Goal: Information Seeking & Learning: Learn about a topic

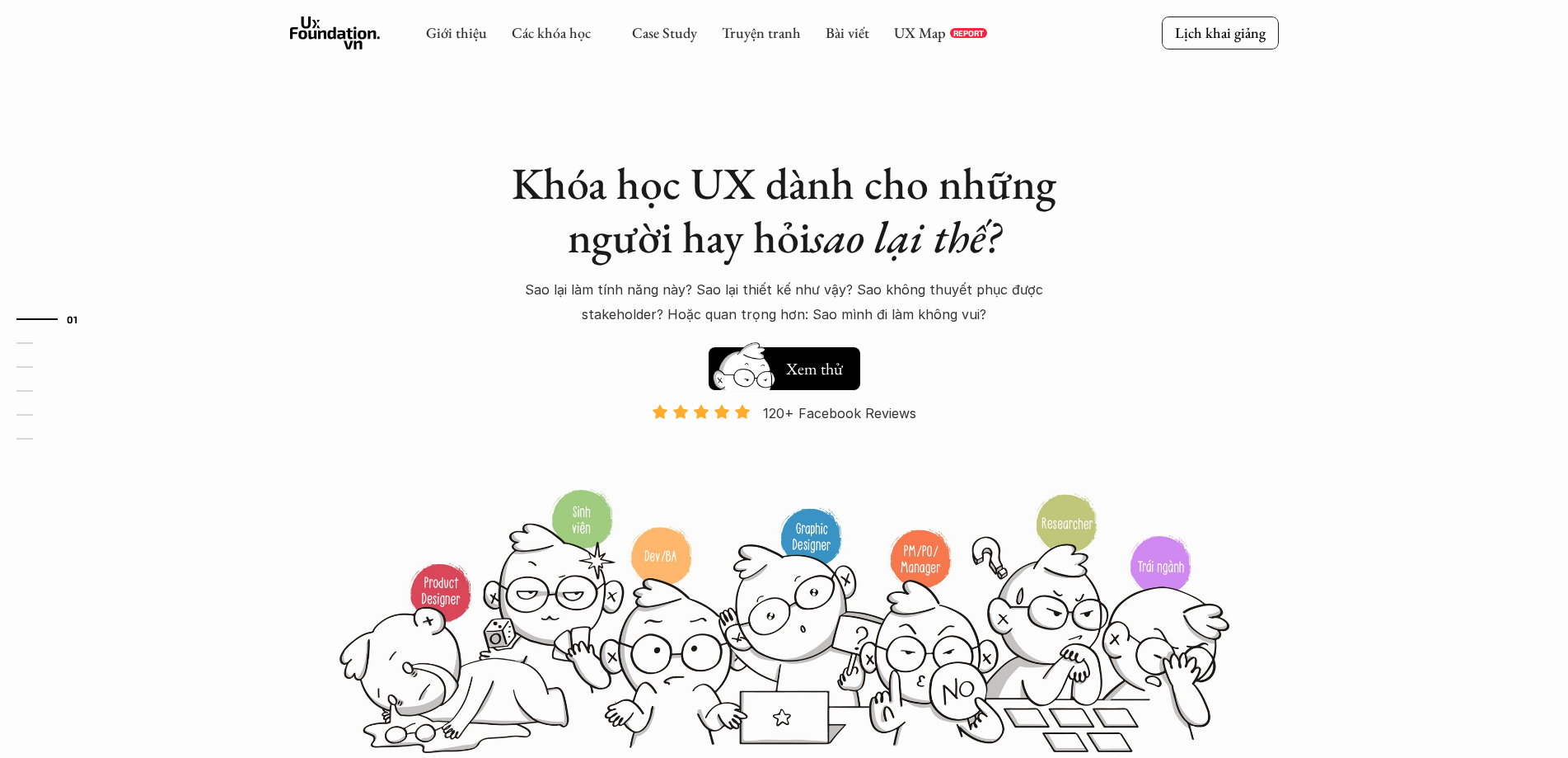
click at [835, 372] on h5 "Xem thử" at bounding box center [814, 369] width 57 height 23
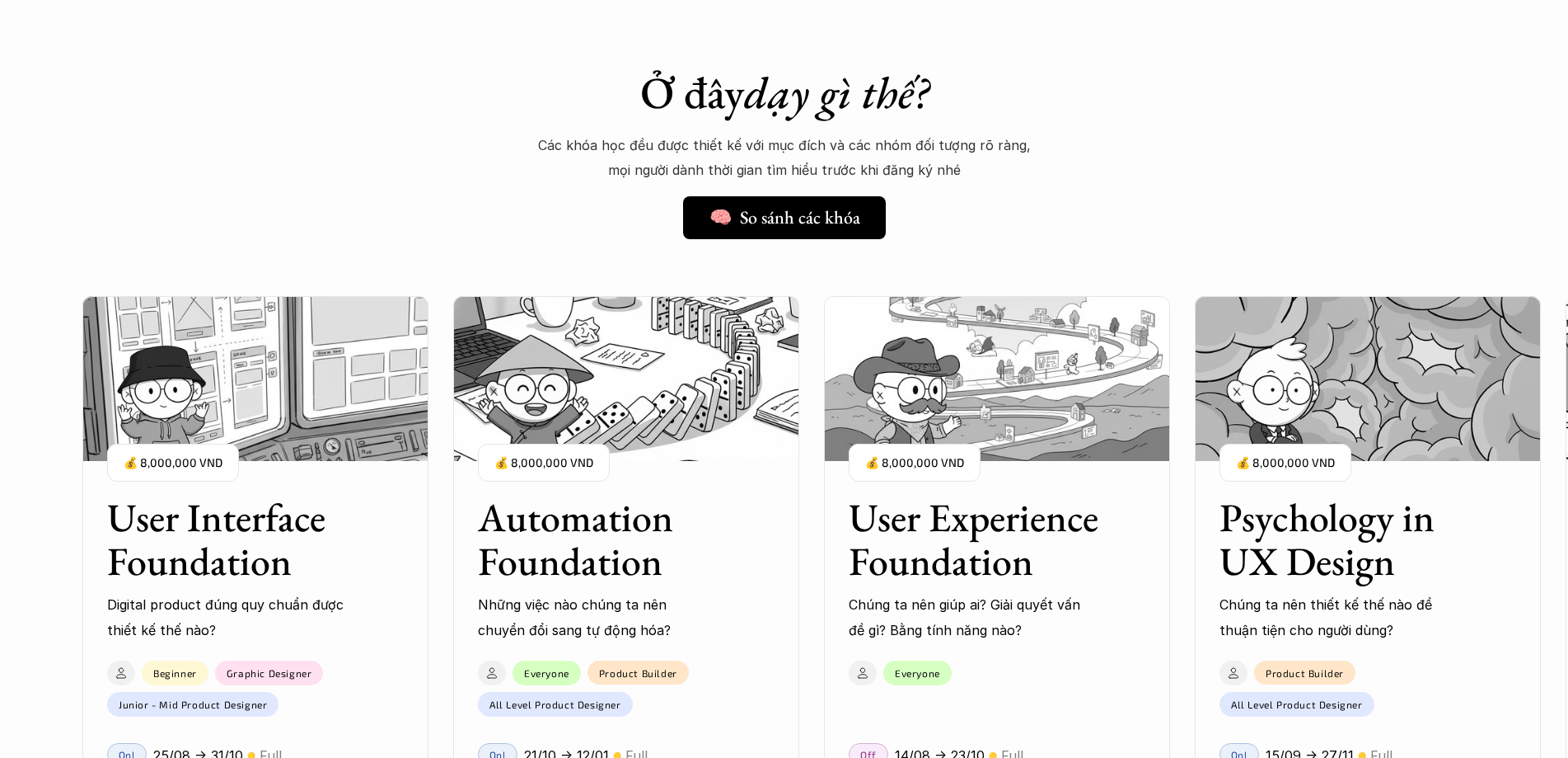
scroll to position [1663, 0]
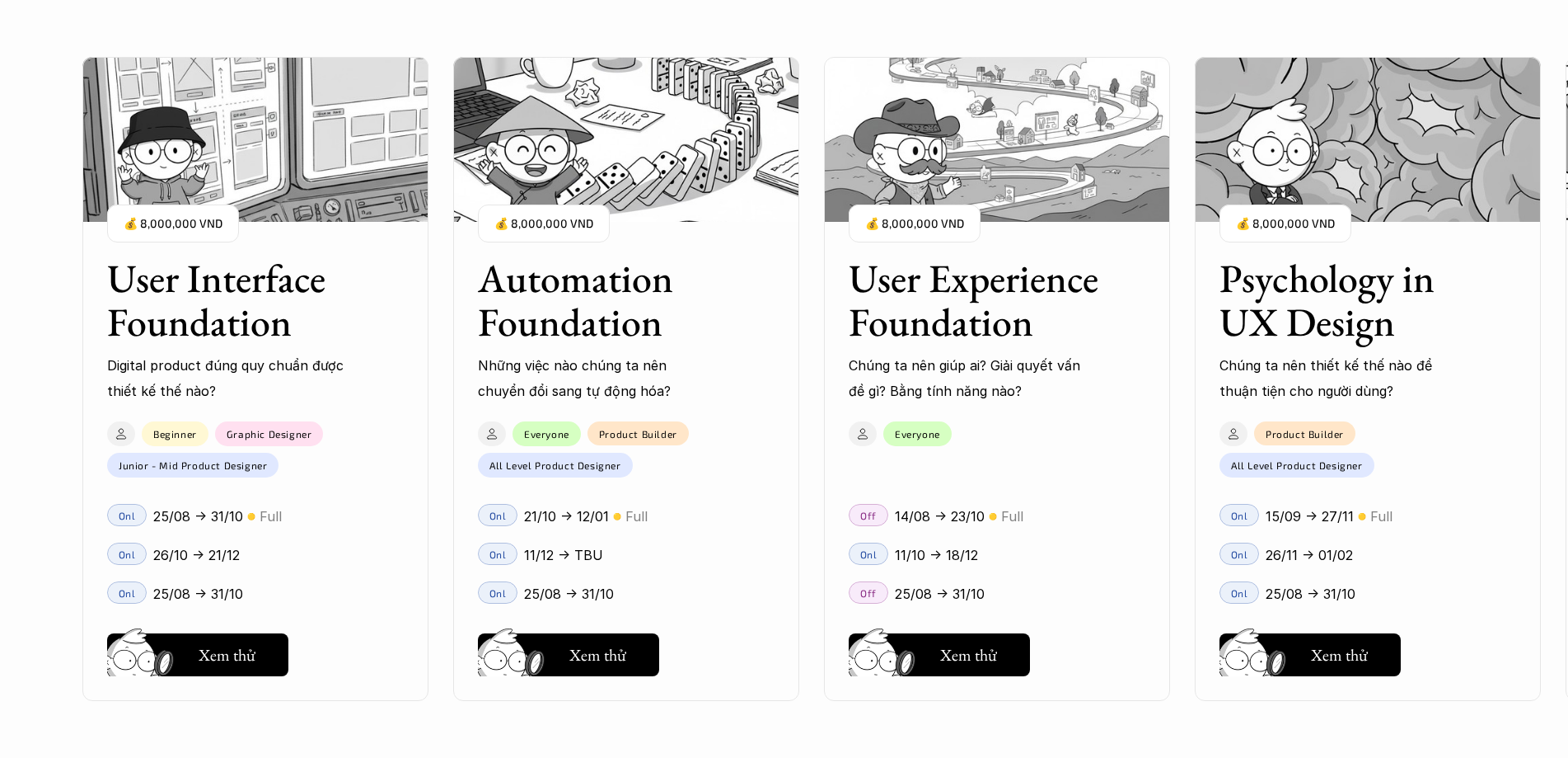
click at [757, 324] on div "Automation Foundation Những việc nào chúng ta nên chuyển đổi sang tự động hóa? …" at bounding box center [626, 317] width 346 height 172
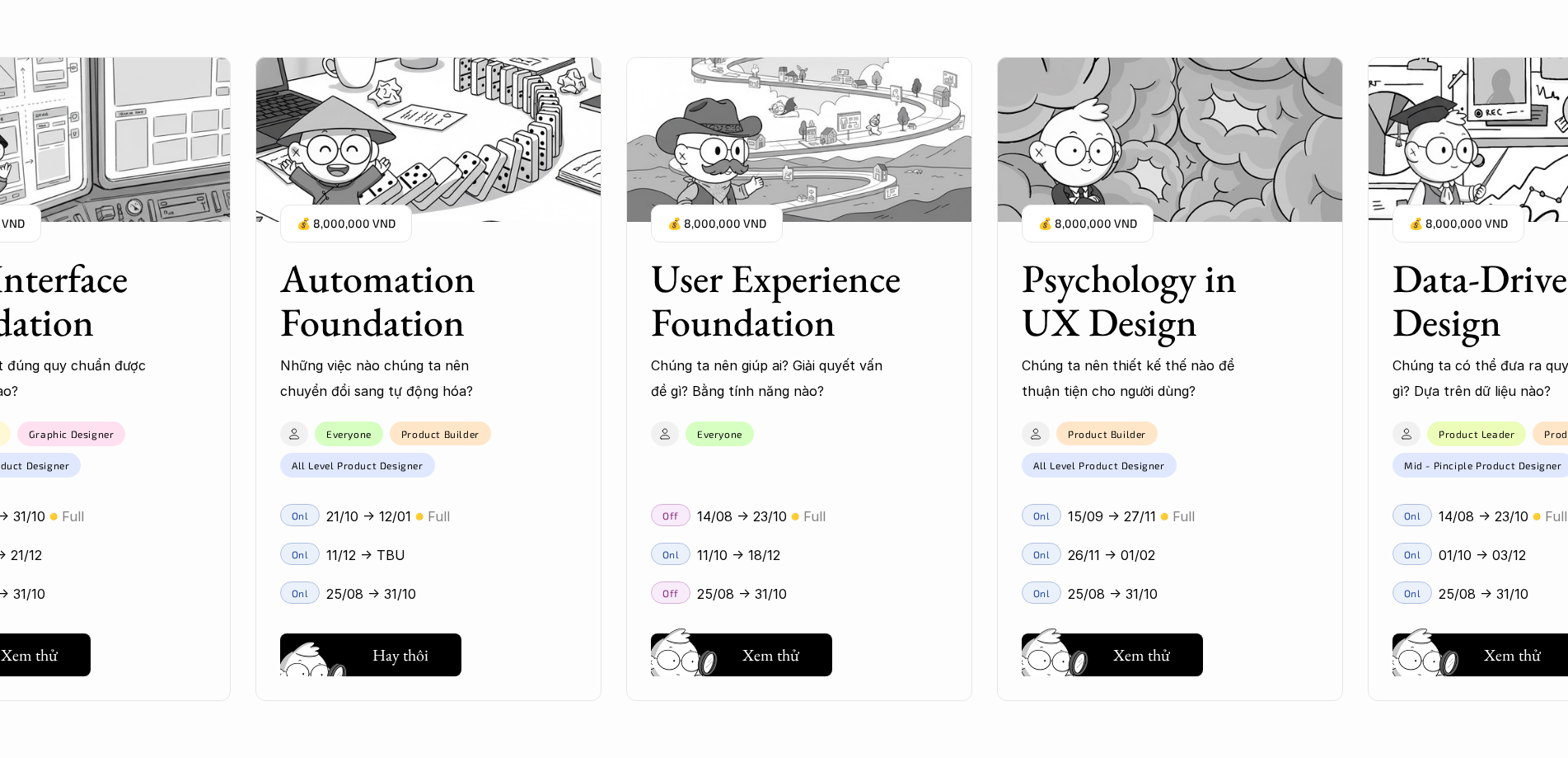
click at [414, 655] on h5 "Xem thử" at bounding box center [400, 659] width 57 height 23
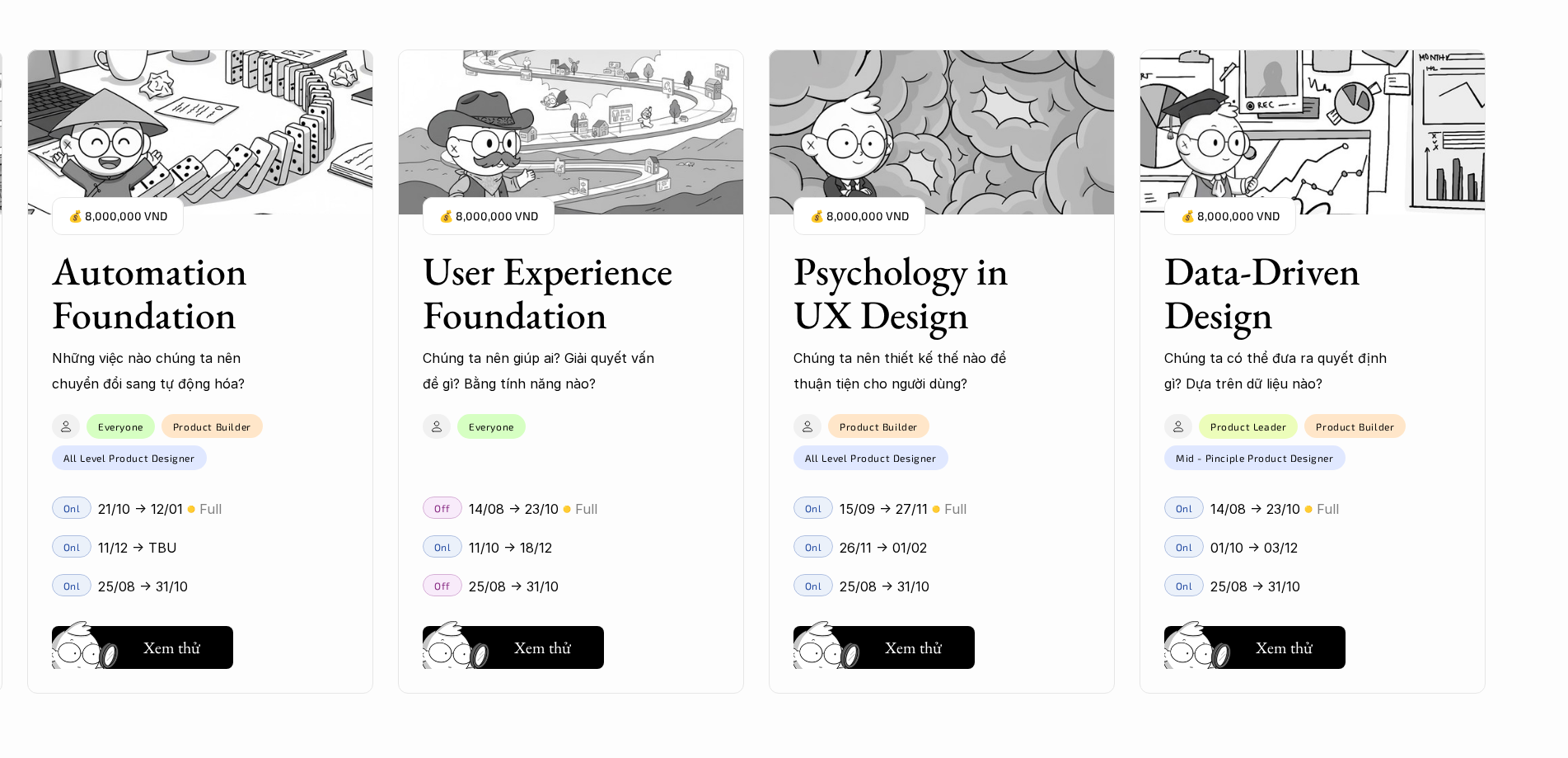
scroll to position [2158, 0]
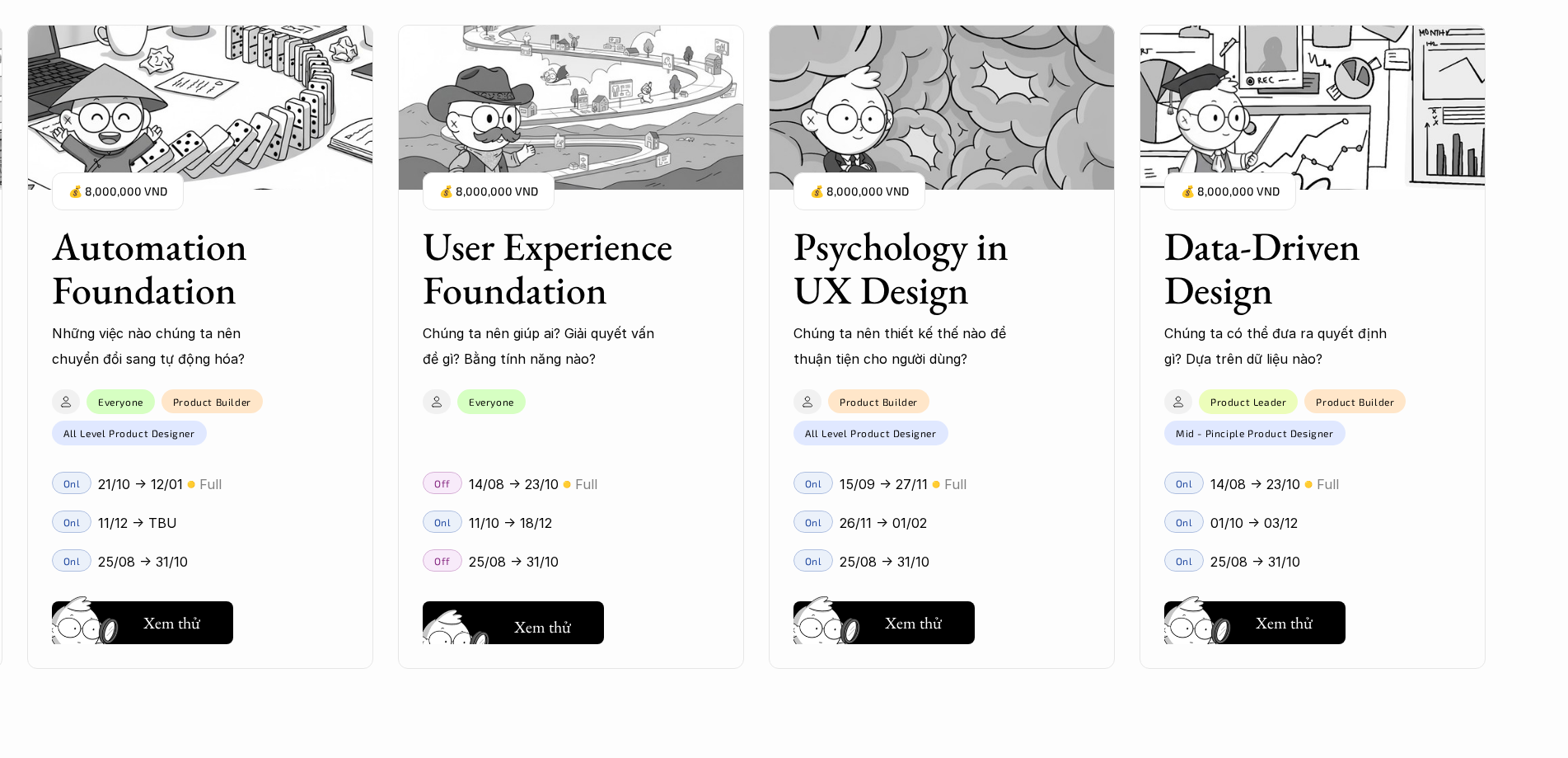
click at [575, 621] on button "Hay thôi Xem thử" at bounding box center [513, 623] width 181 height 43
click at [924, 294] on h3 "Psychology in UX Design" at bounding box center [921, 267] width 255 height 87
click at [927, 611] on h5 "Hay thôi" at bounding box center [914, 622] width 56 height 23
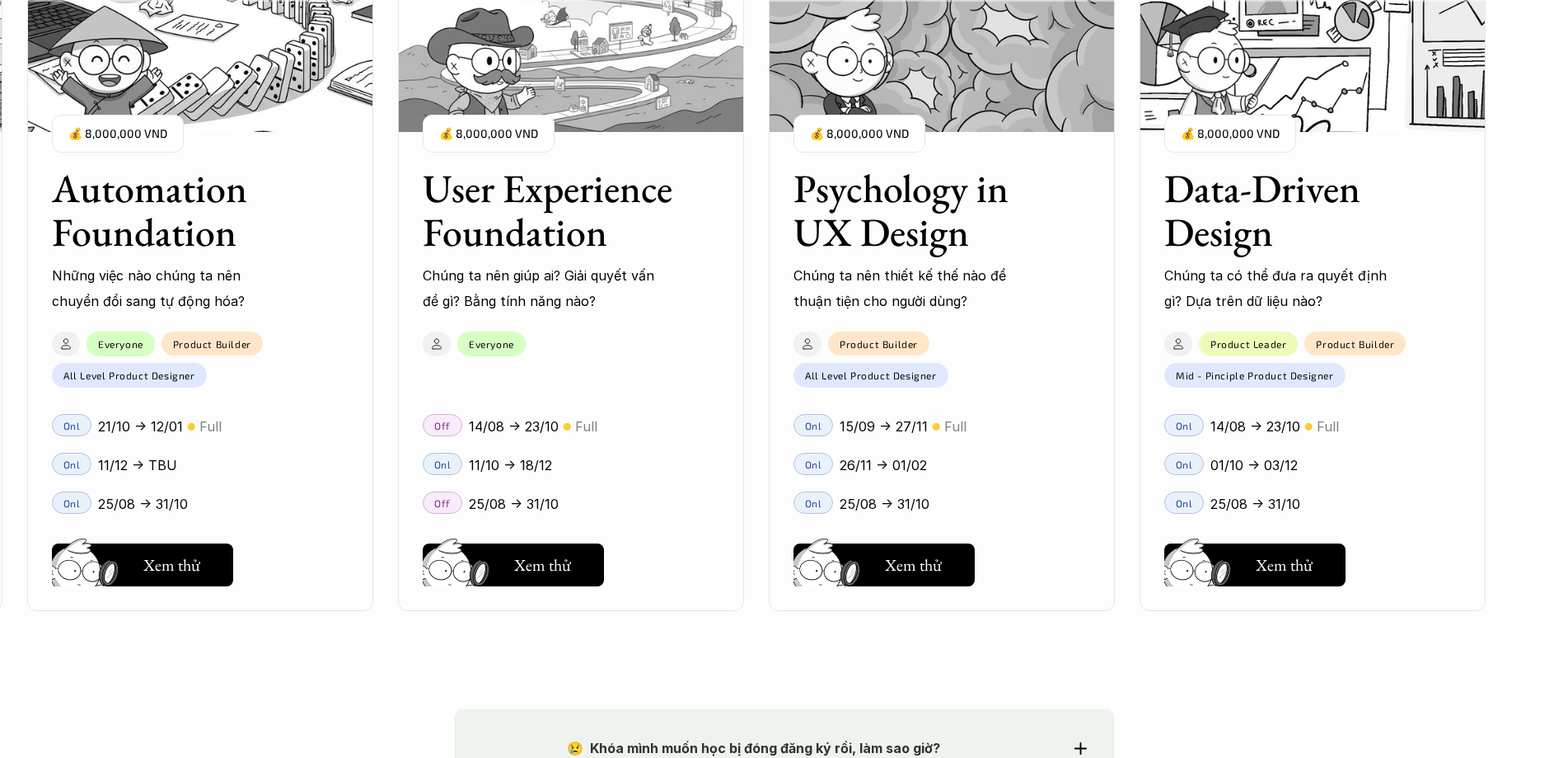
scroll to position [2240, 0]
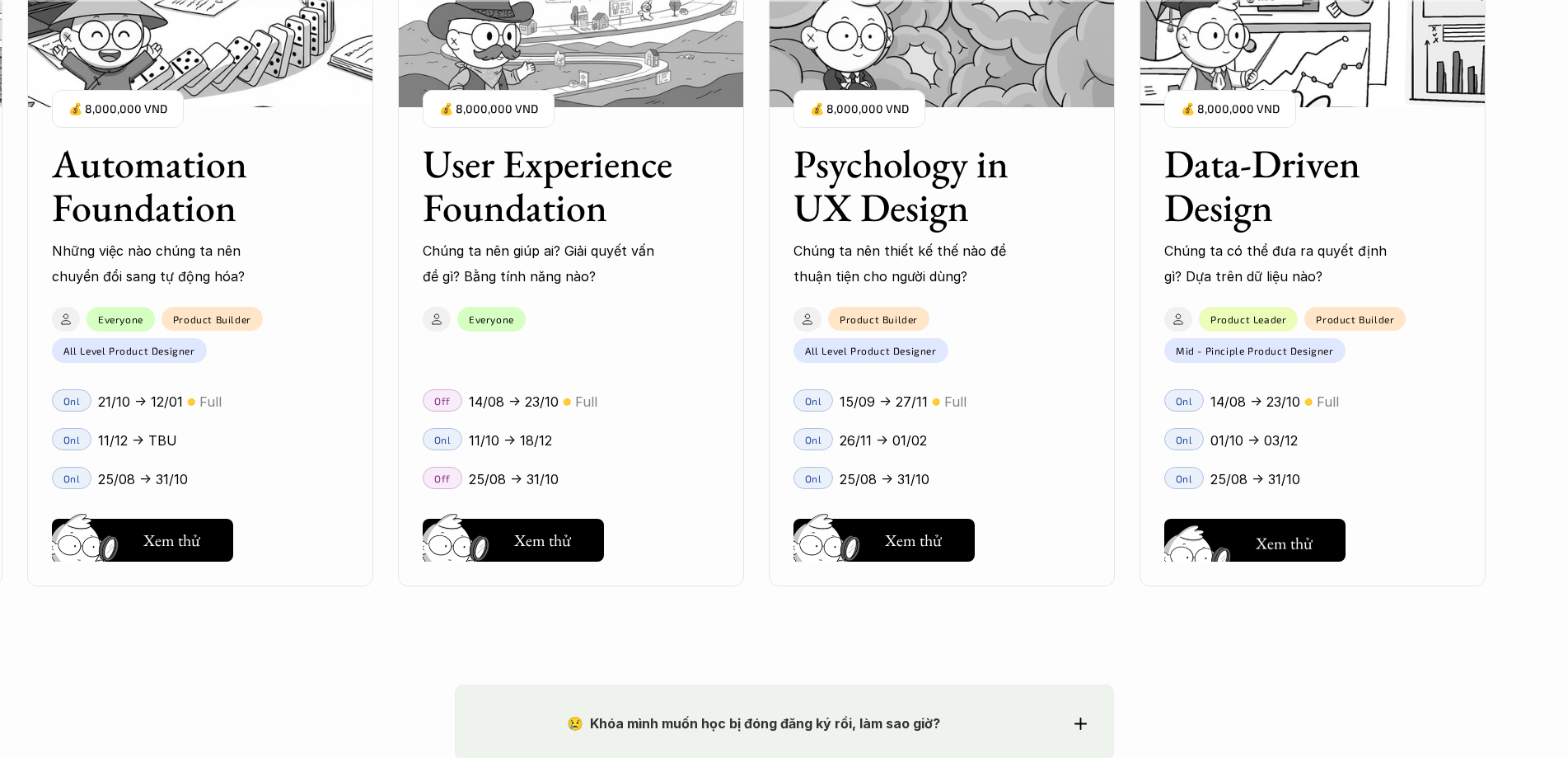
click at [1255, 535] on button "Hay thôi Xem thử" at bounding box center [1255, 540] width 181 height 43
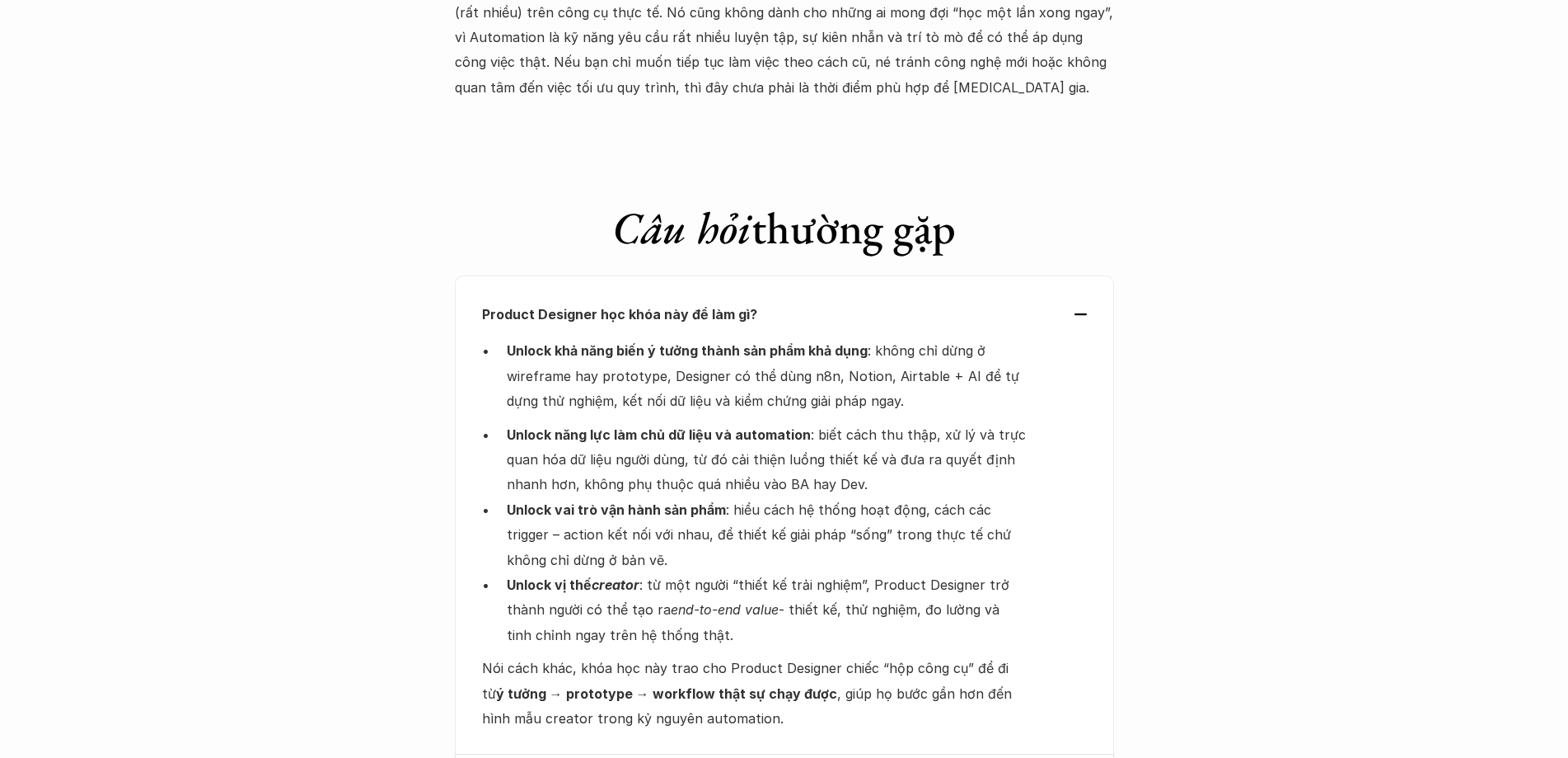
scroll to position [5771, 0]
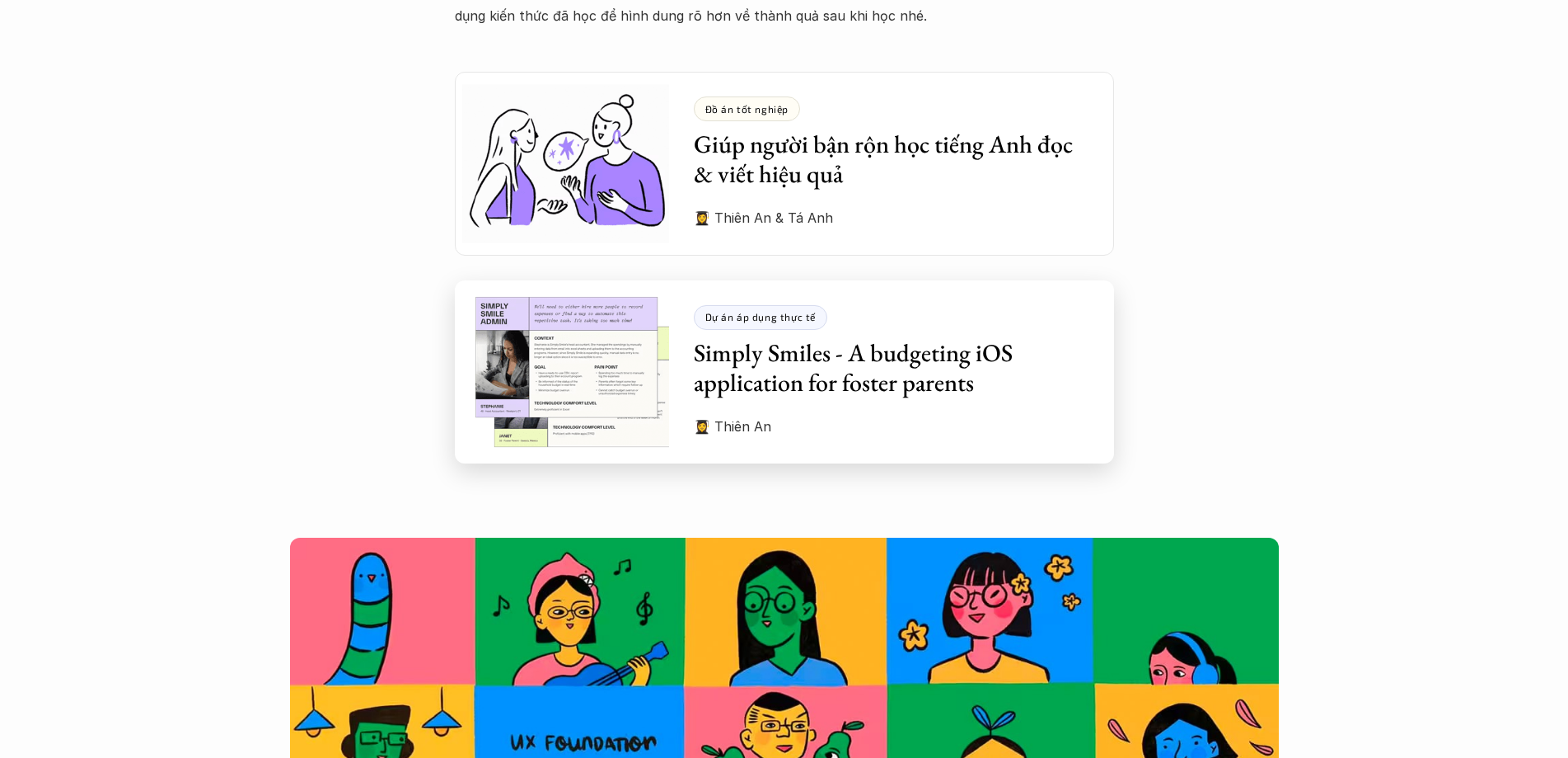
scroll to position [4616, 0]
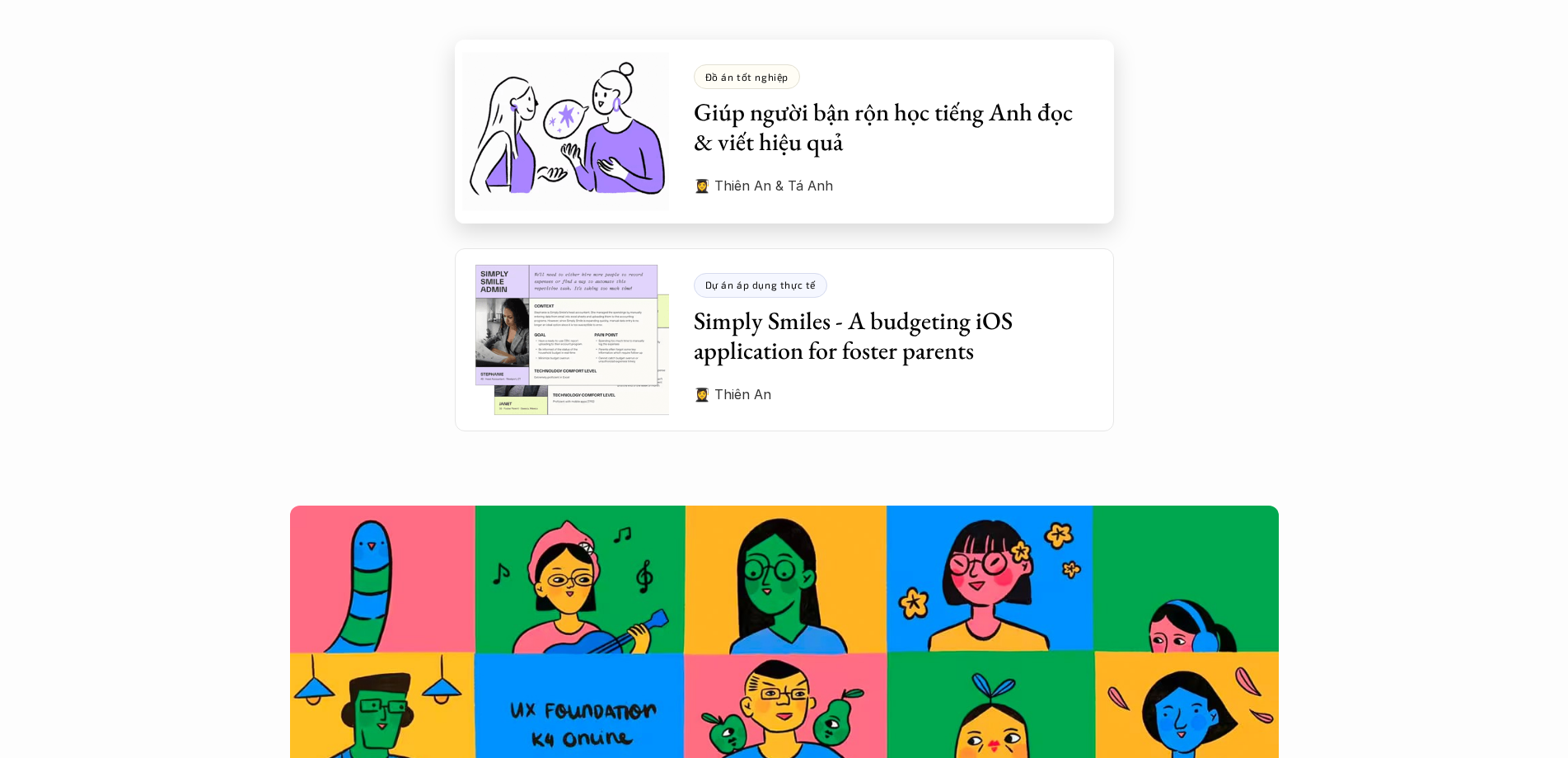
click at [766, 98] on h3 "Giúp người bận rộn học tiếng Anh đọc & viết hiệu quả" at bounding box center [892, 127] width 396 height 59
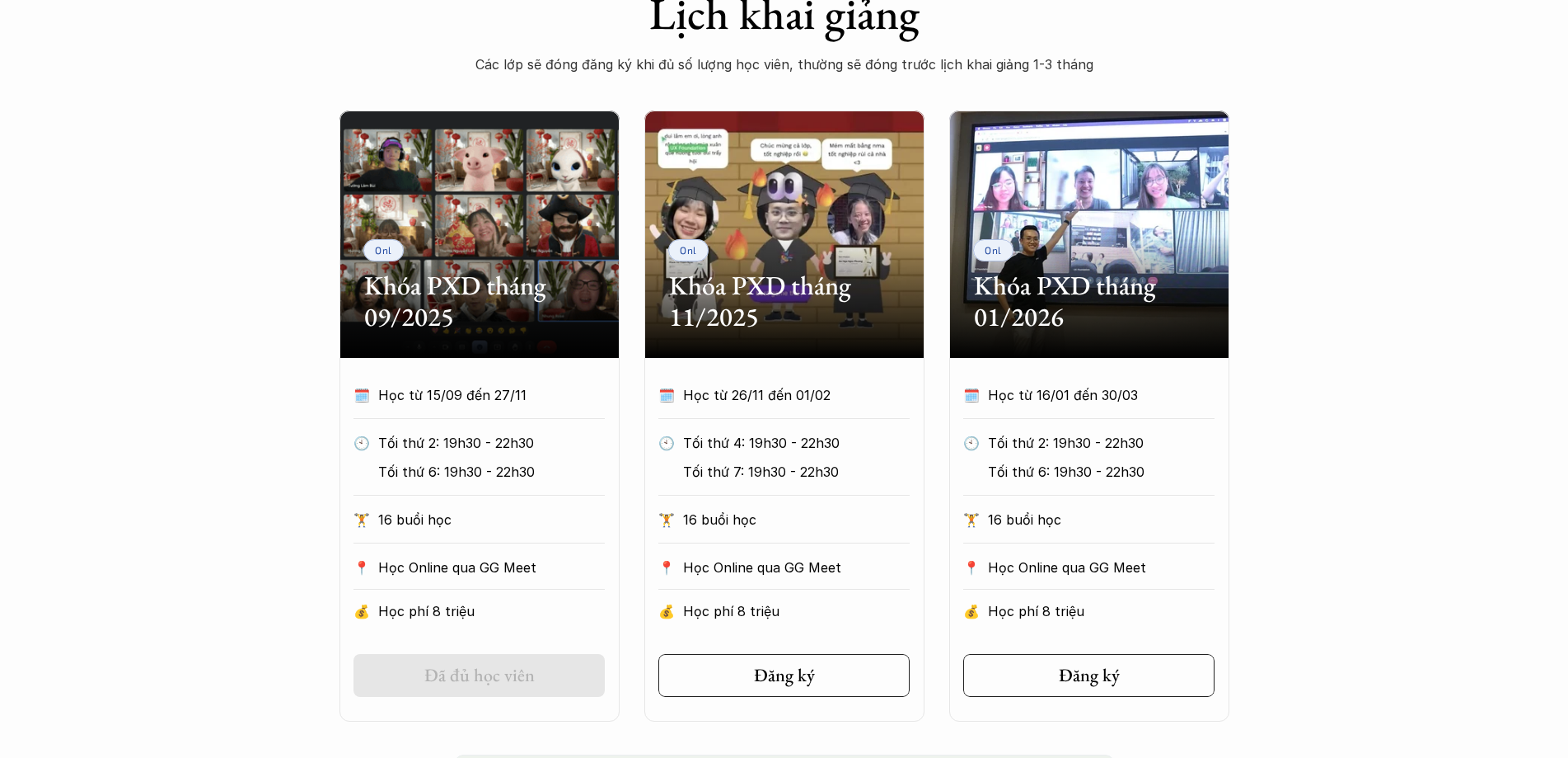
scroll to position [742, 0]
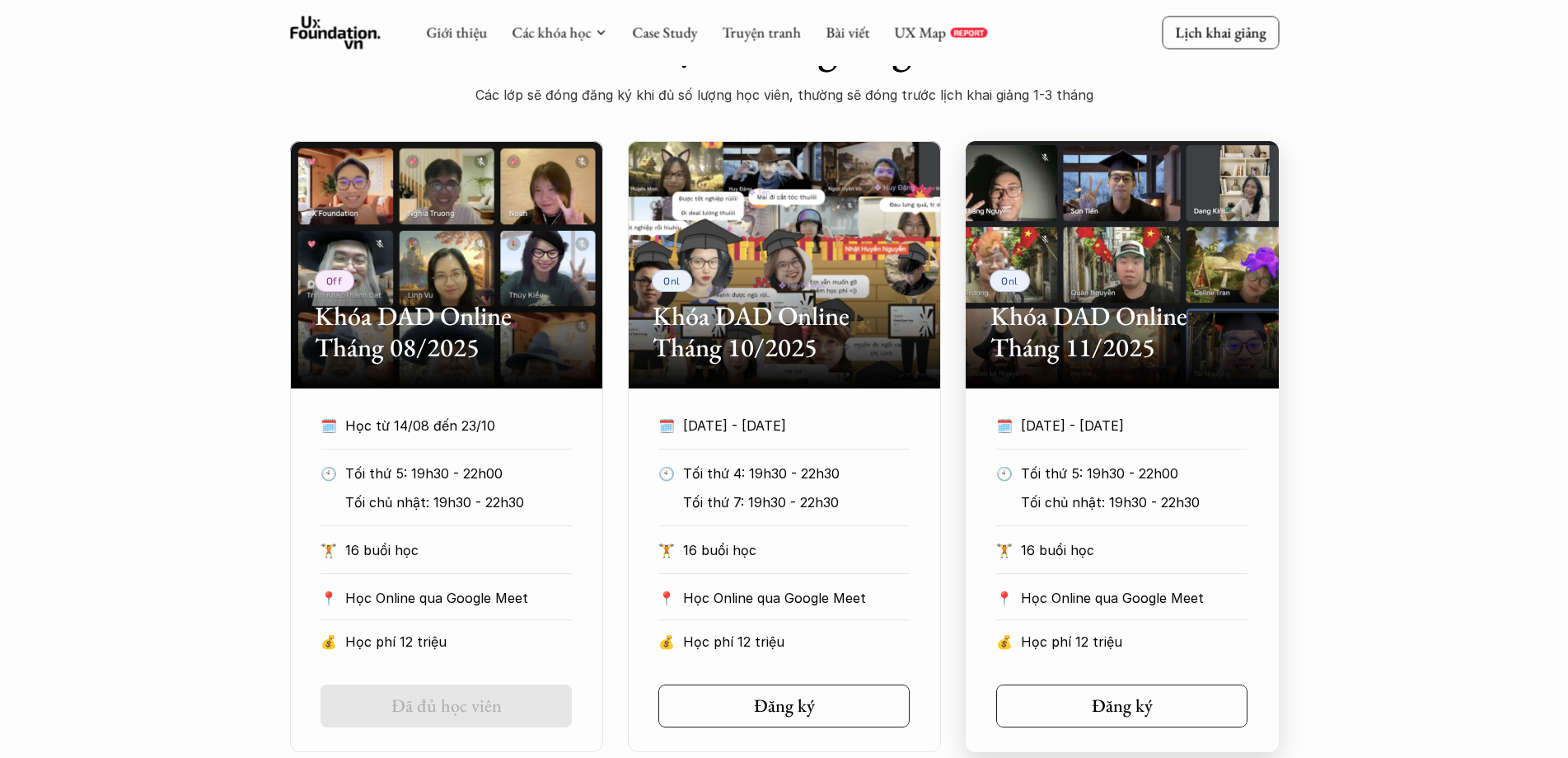
scroll to position [825, 0]
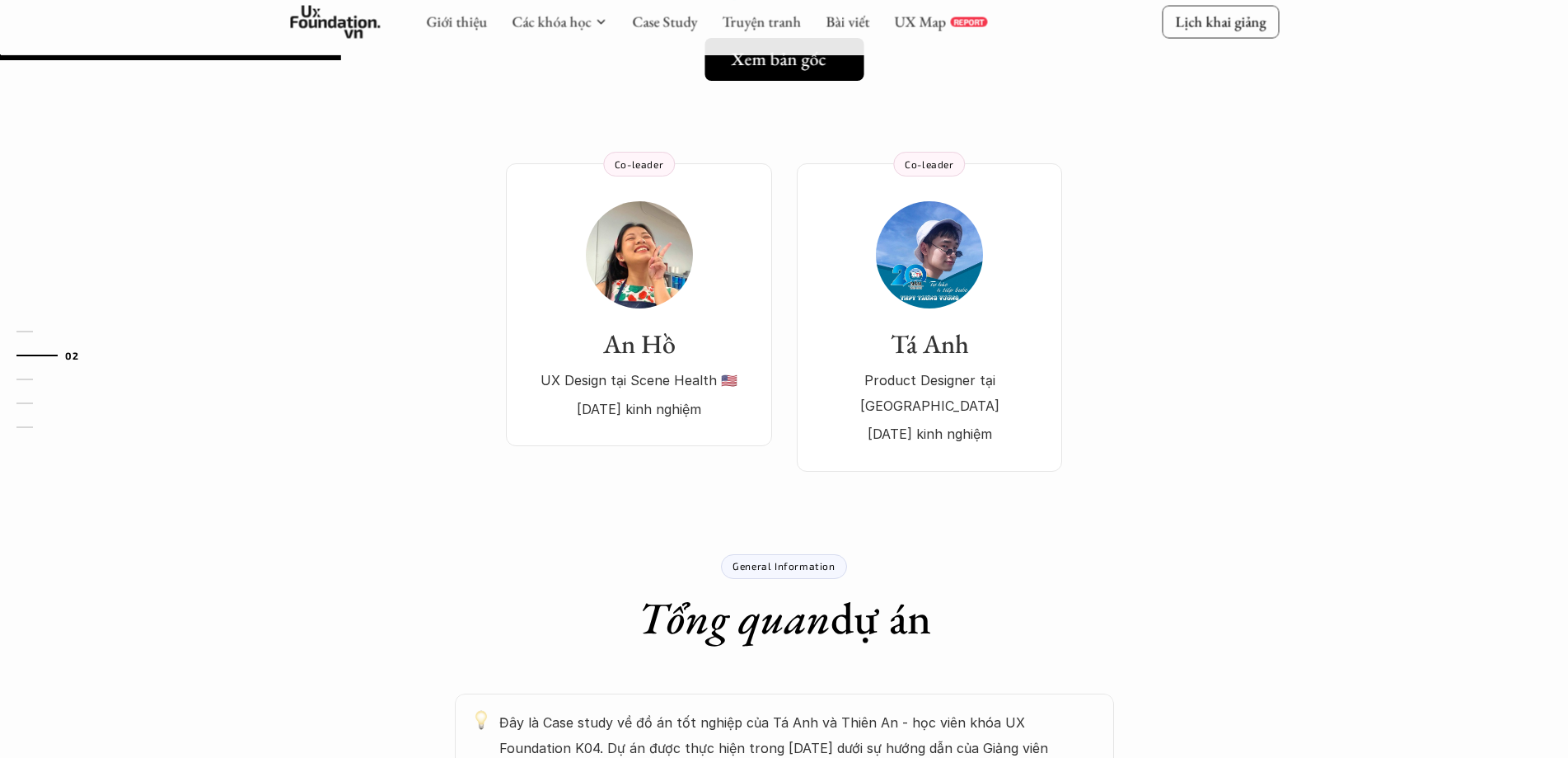
scroll to position [330, 0]
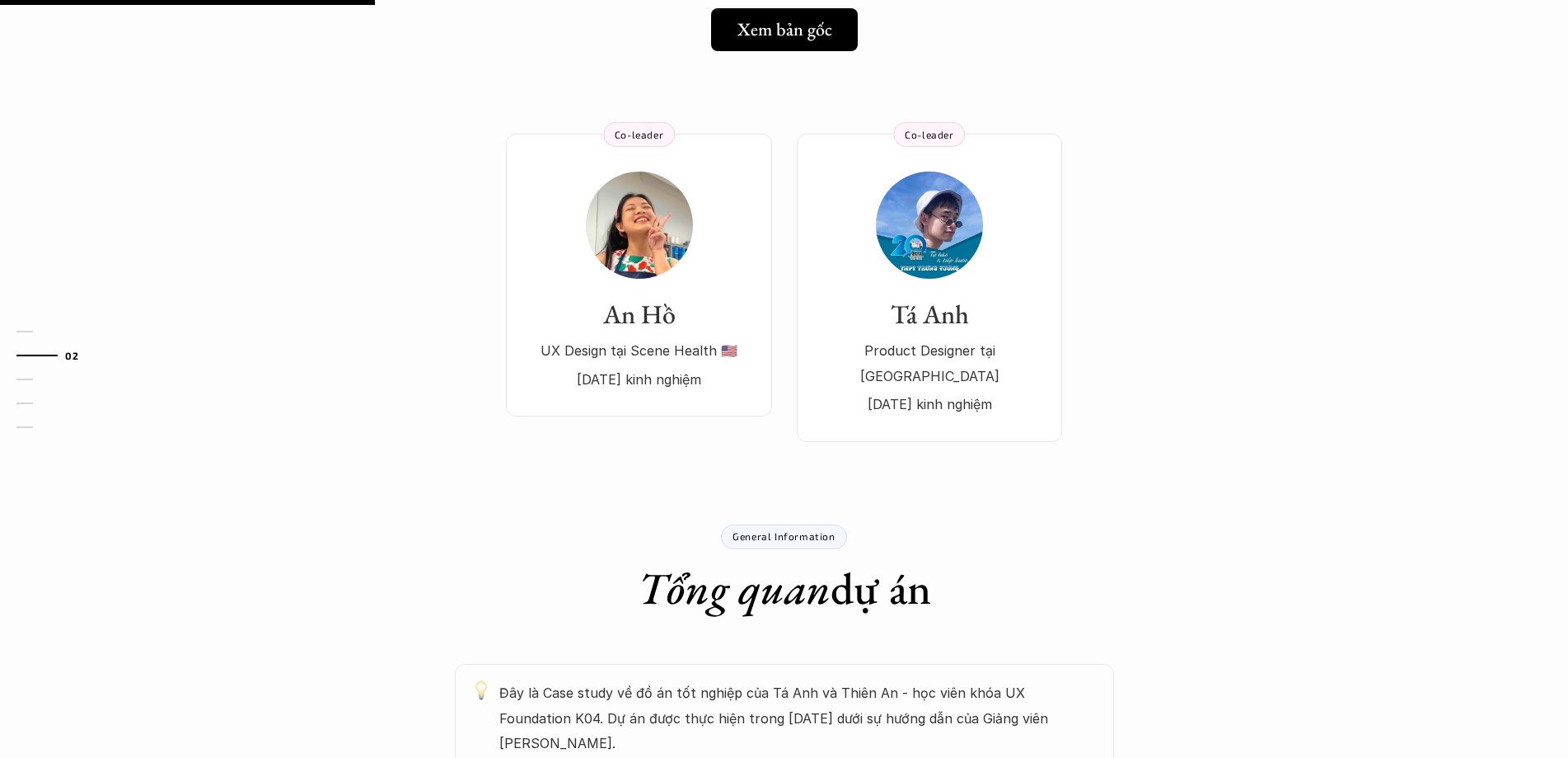
click at [817, 524] on div "General Information" at bounding box center [784, 537] width 126 height 24
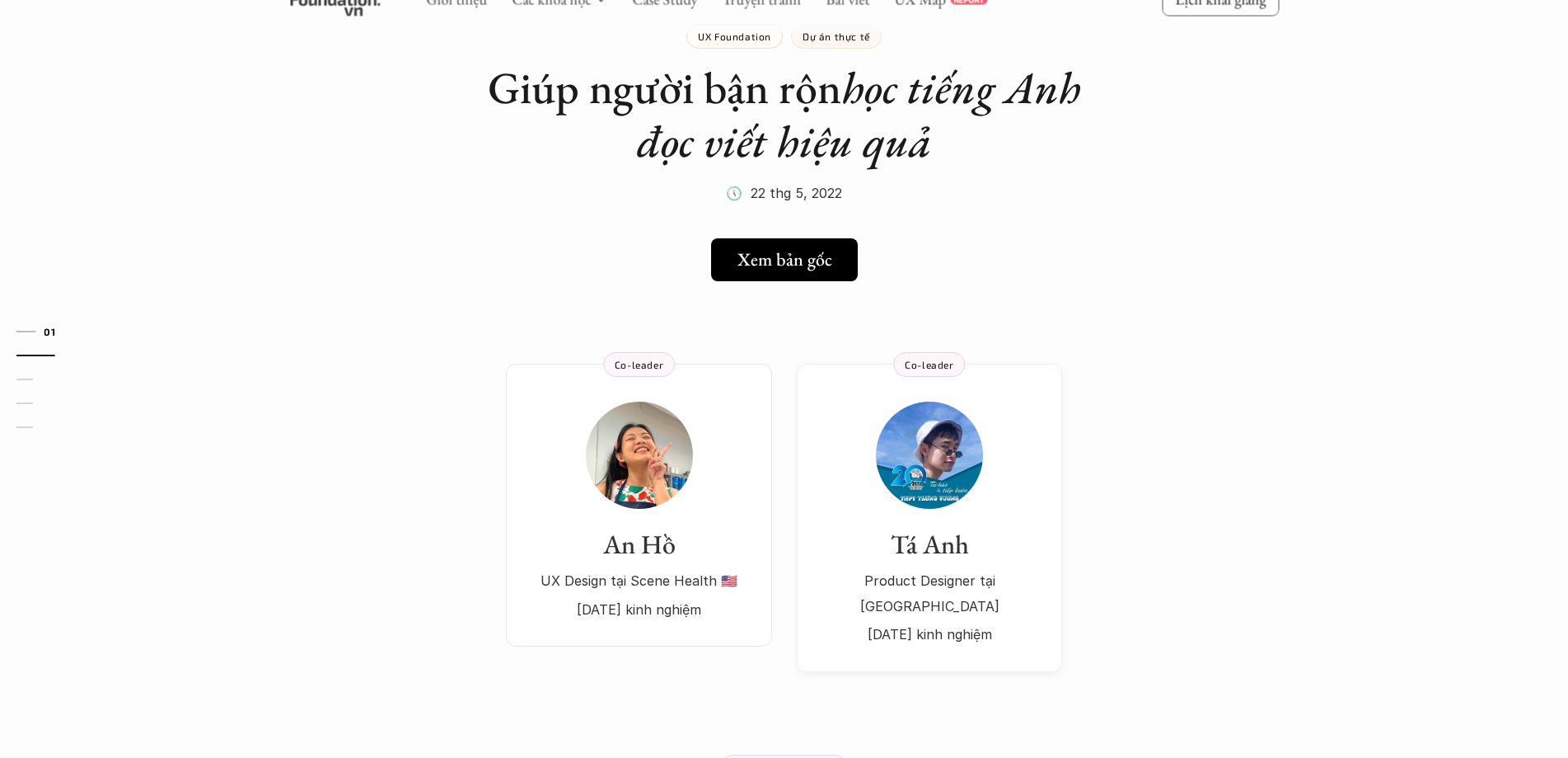
scroll to position [0, 0]
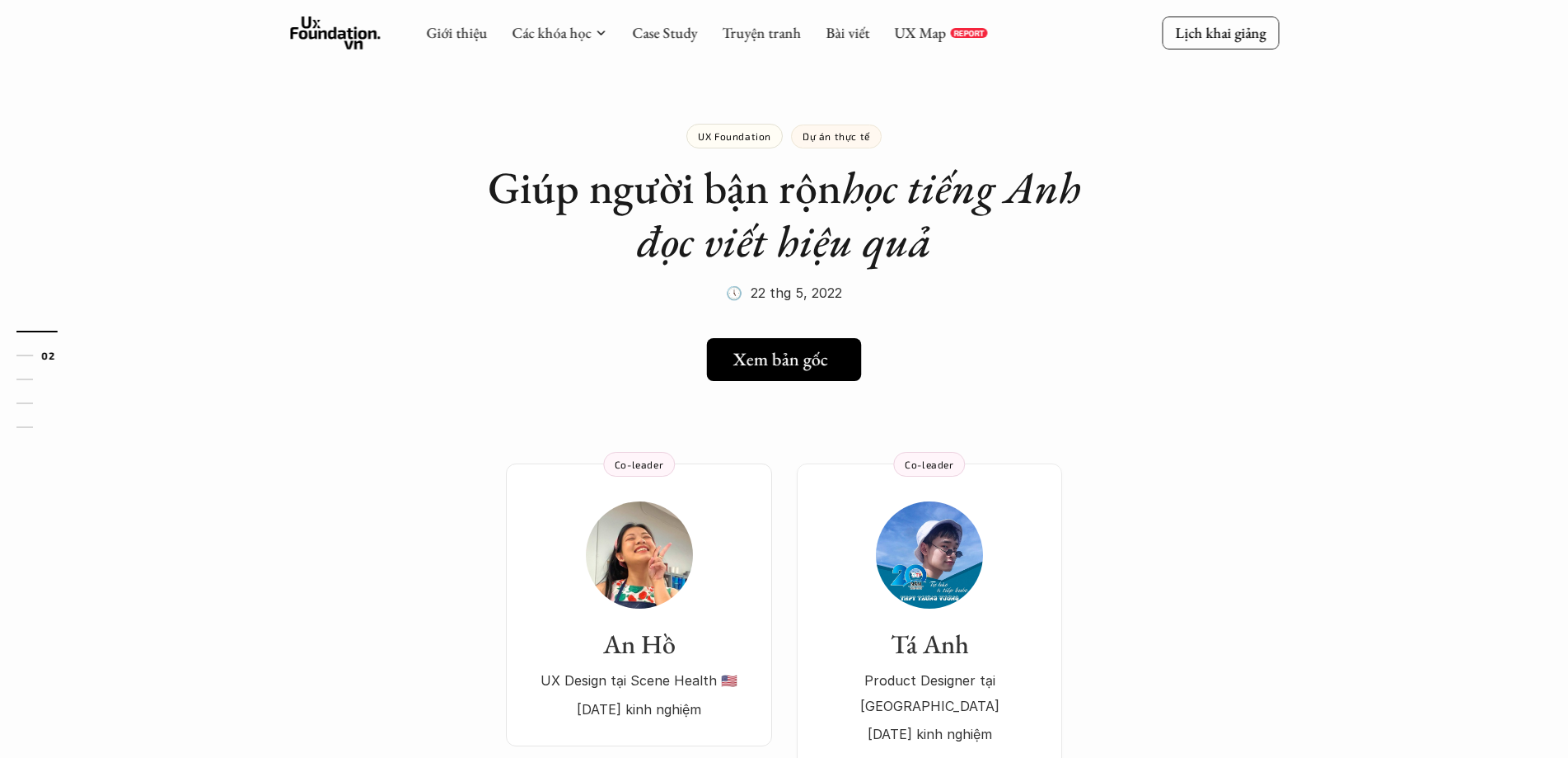
click at [771, 356] on h5 "Xem bản gốc" at bounding box center [780, 359] width 95 height 22
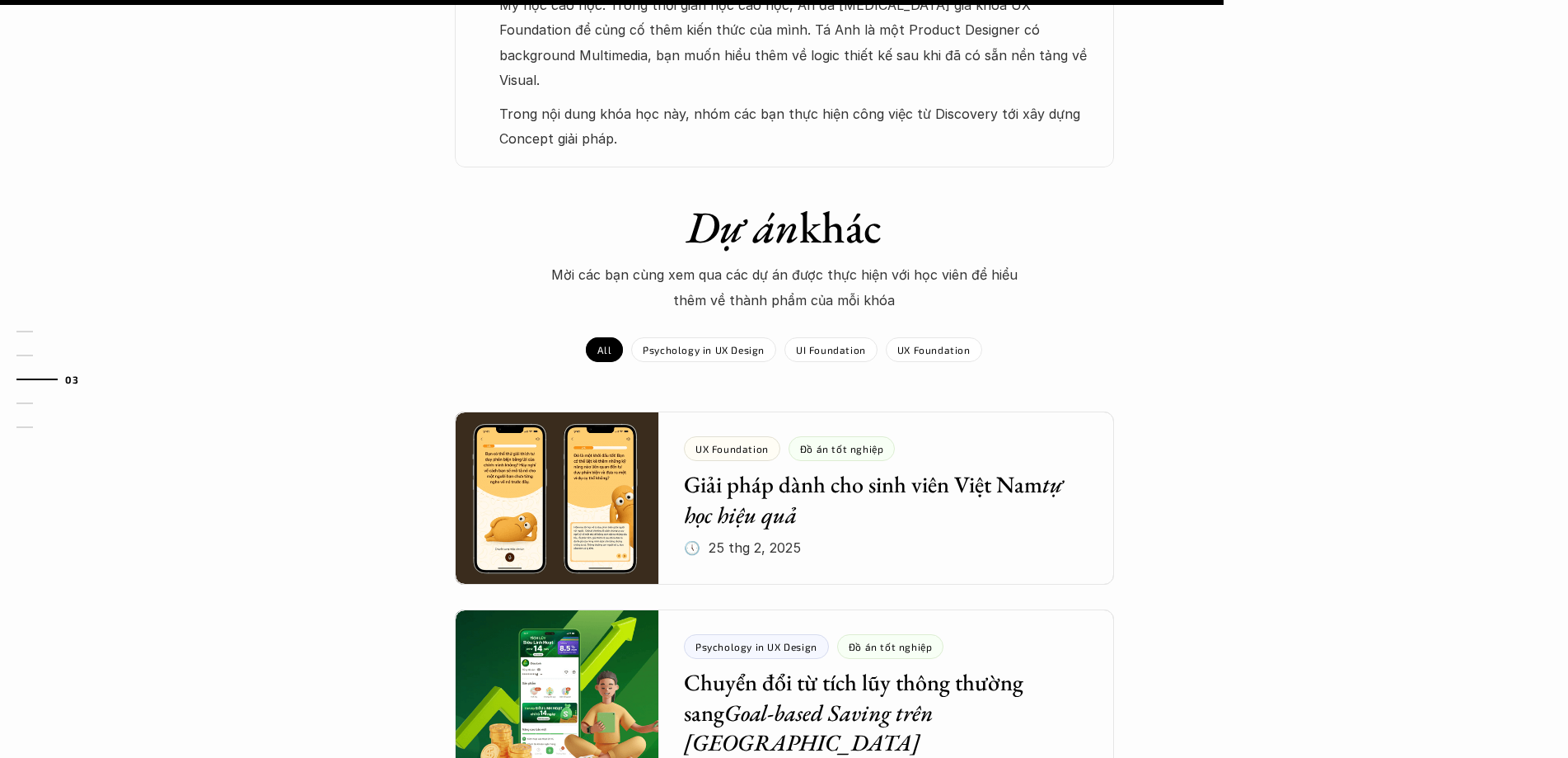
scroll to position [1319, 0]
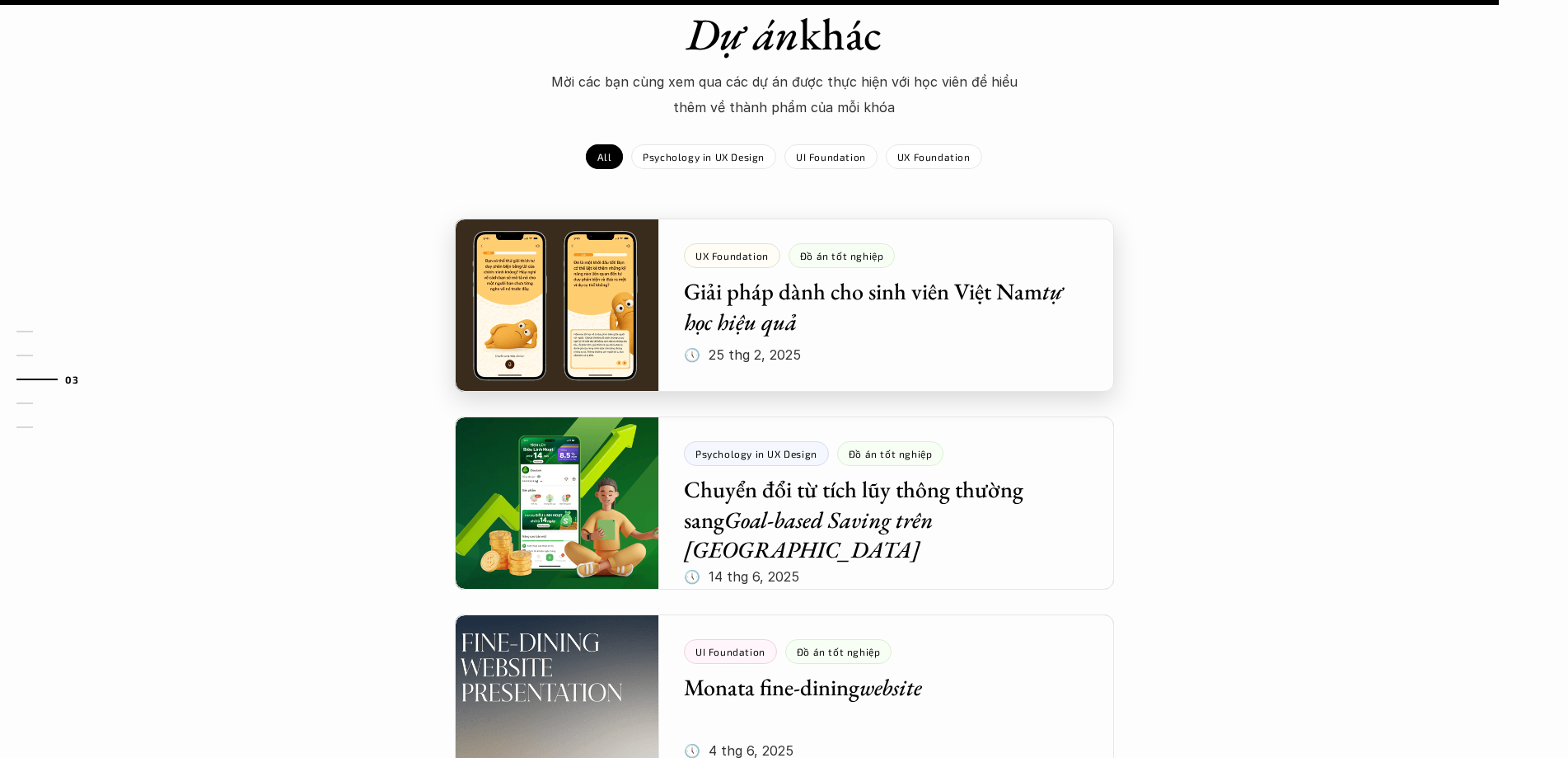
click at [945, 266] on div at bounding box center [784, 305] width 659 height 174
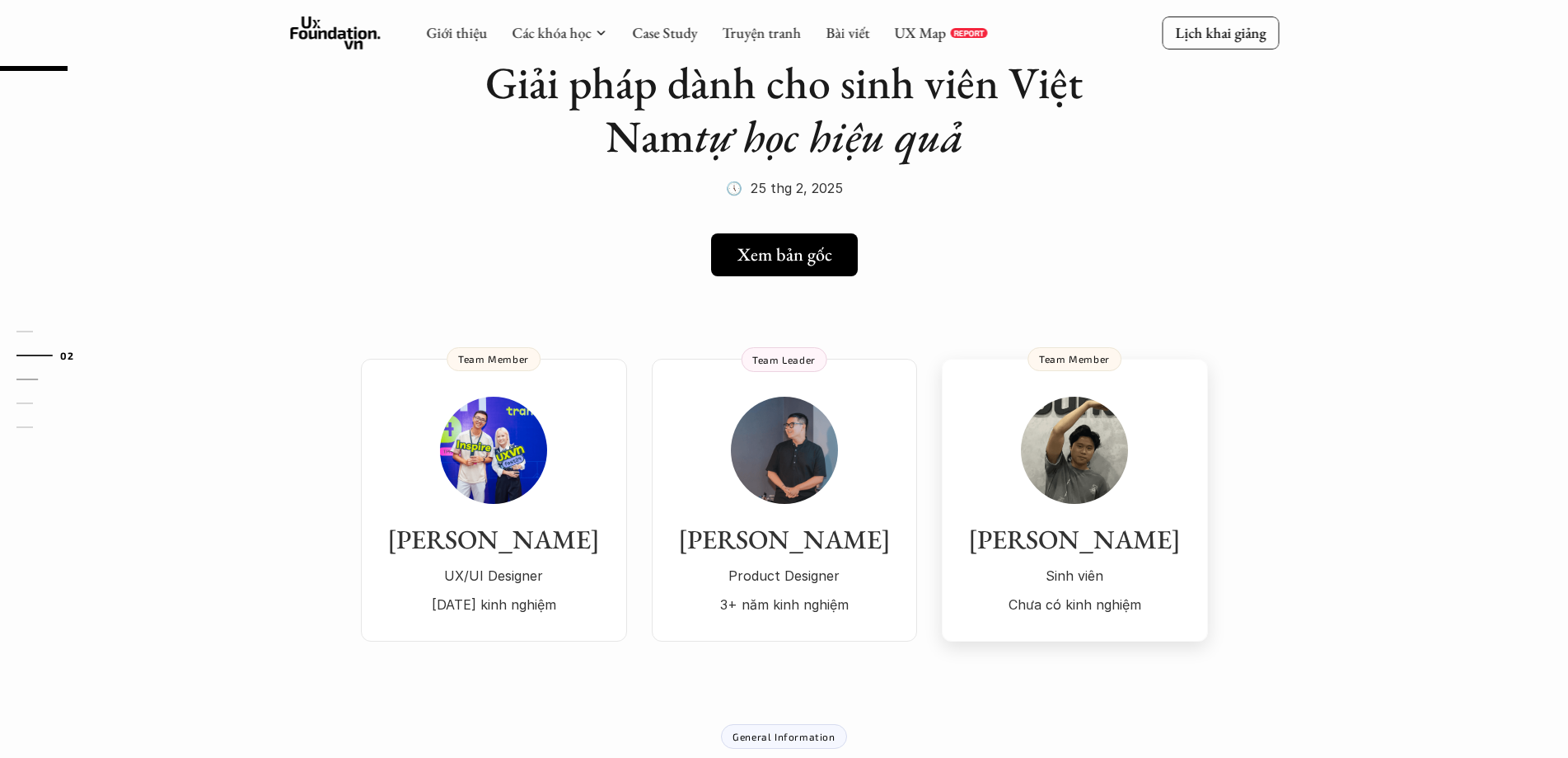
scroll to position [83, 0]
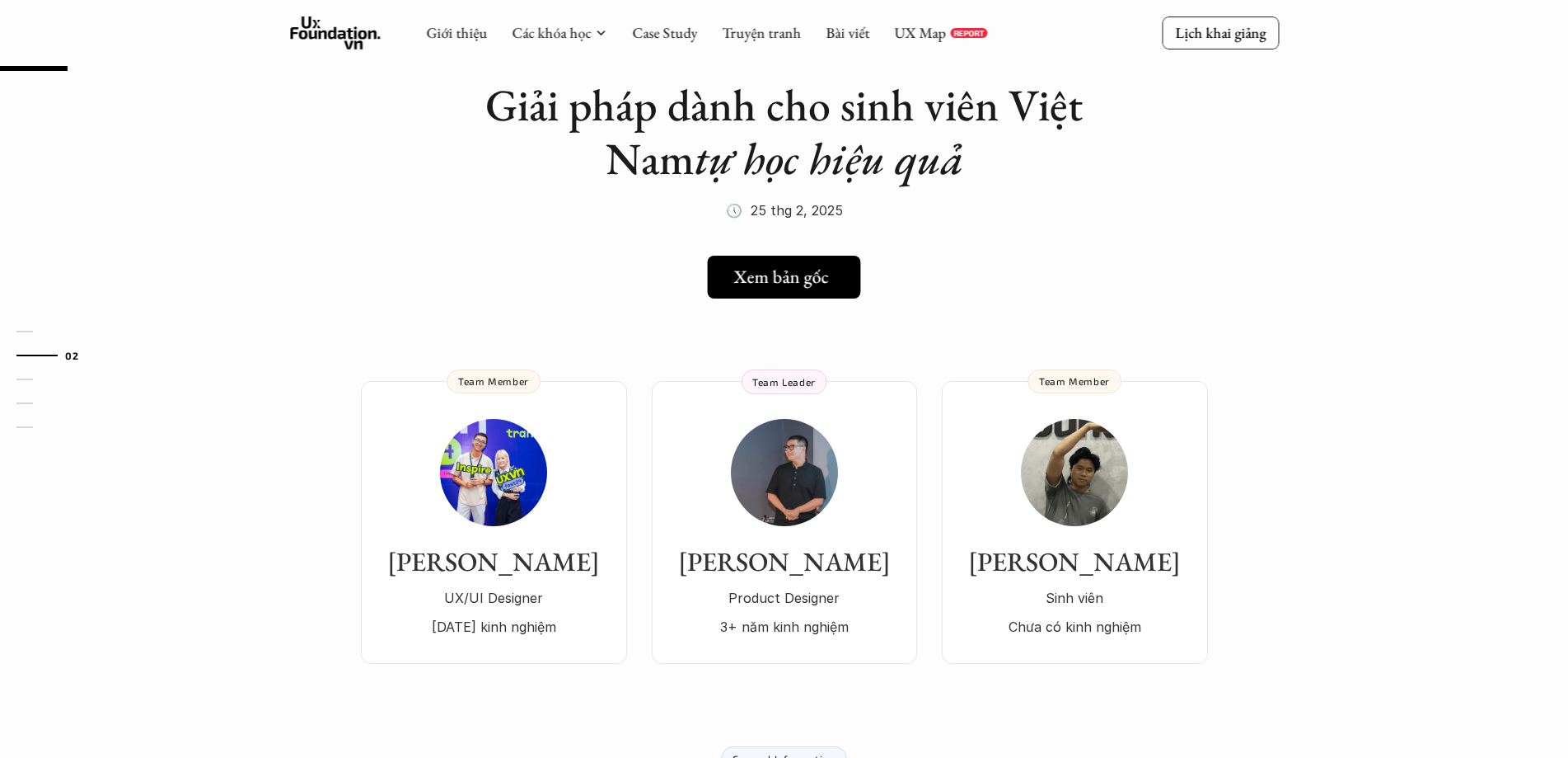
click at [796, 266] on h5 "Xem bản gốc" at bounding box center [781, 277] width 95 height 22
